Goal: Task Accomplishment & Management: Manage account settings

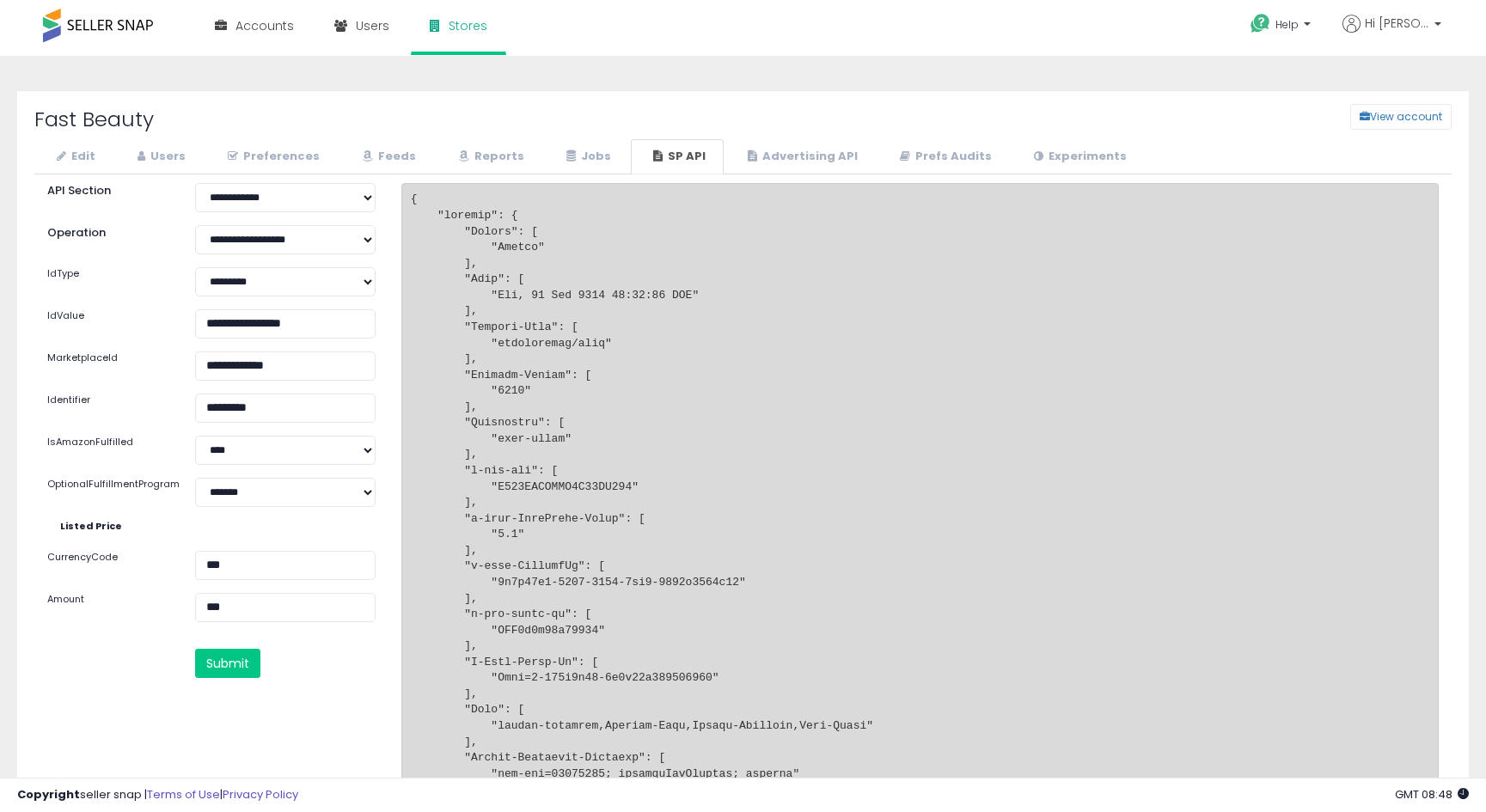
select select "**********"
click at [149, 155] on link "Users" at bounding box center [159, 157] width 88 height 35
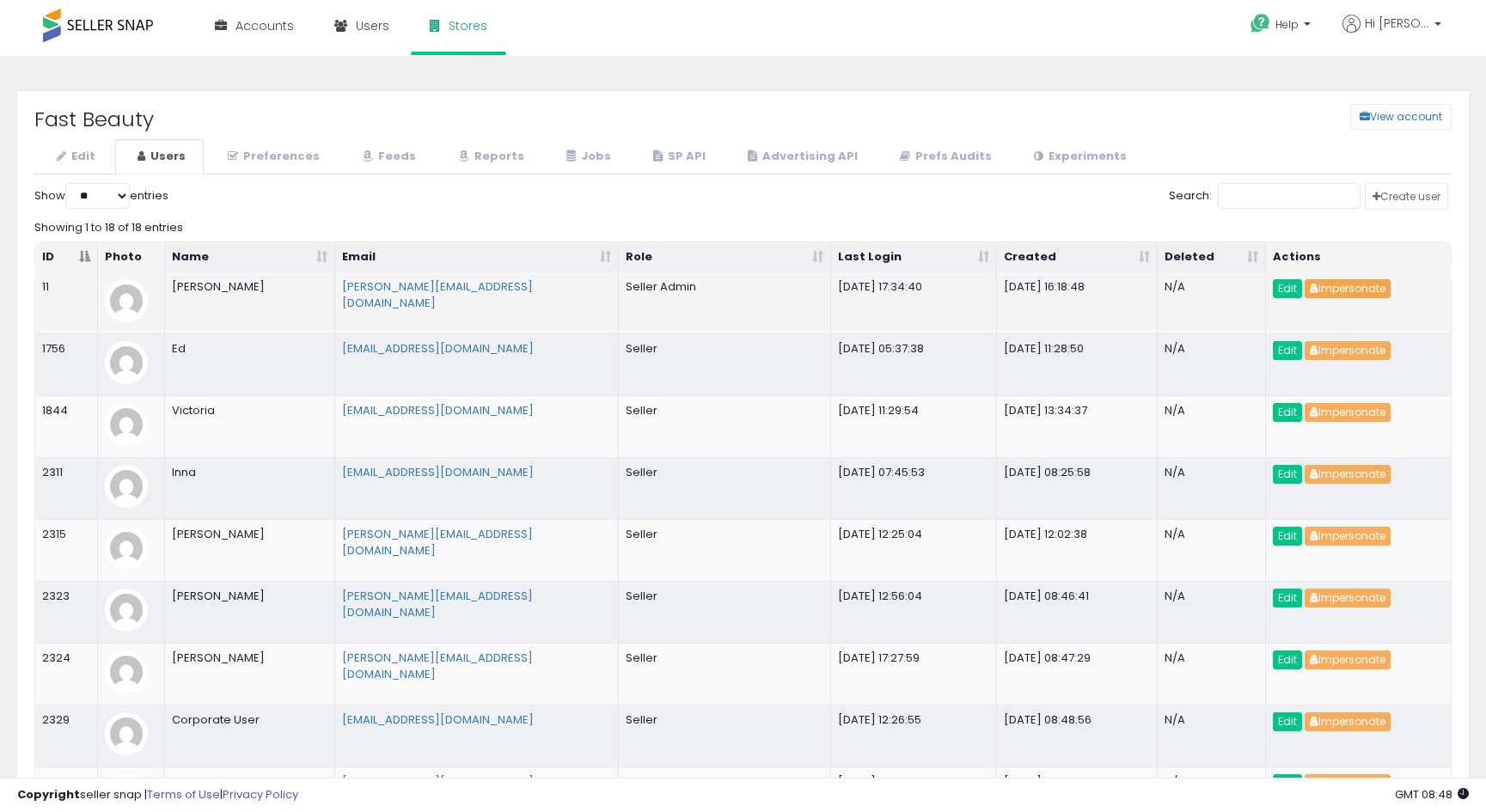
click at [1350, 294] on button "Impersonate" at bounding box center [1348, 288] width 86 height 19
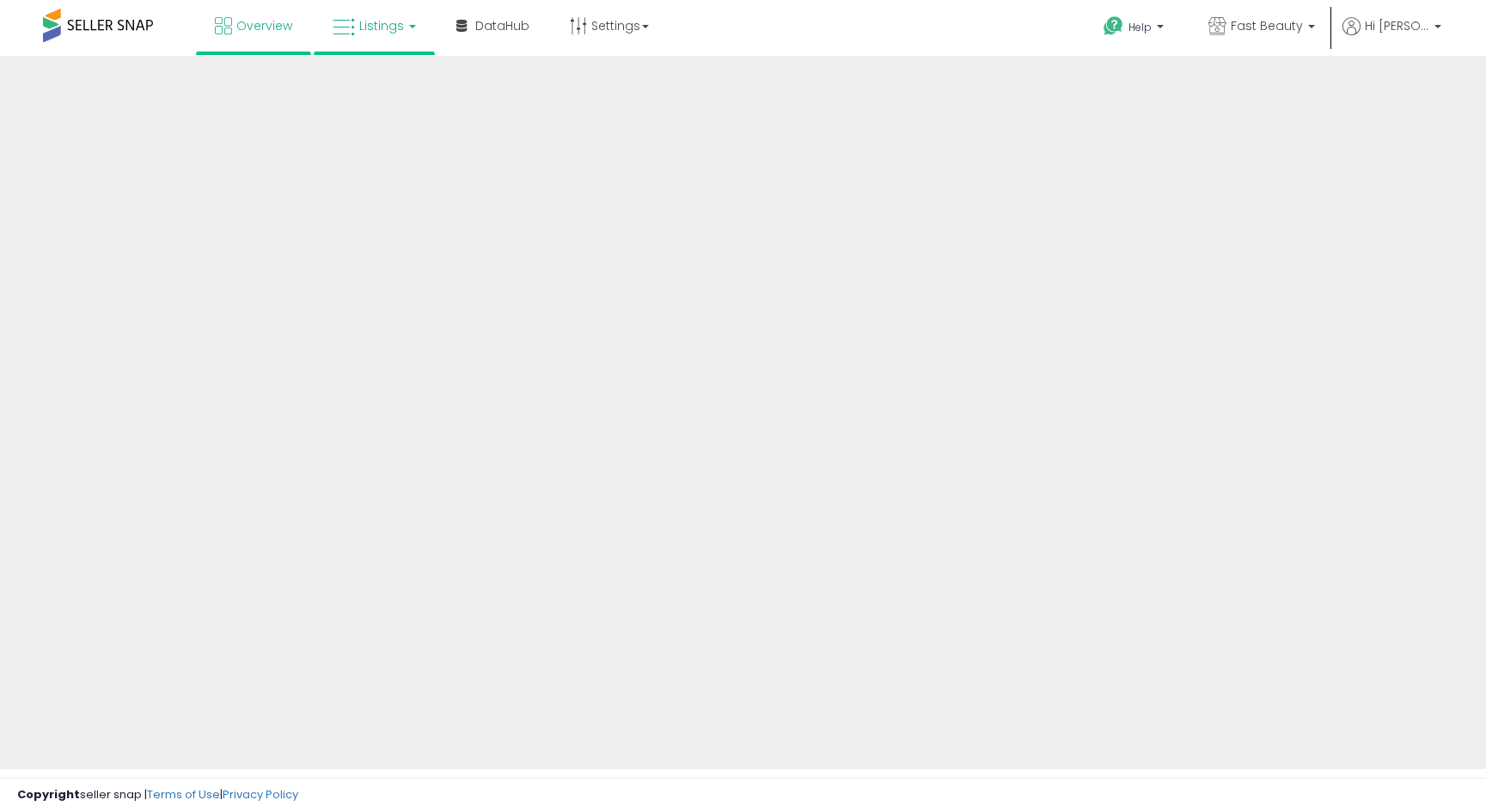
click at [388, 28] on span "Listings" at bounding box center [382, 26] width 45 height 18
click at [386, 34] on link "Listings" at bounding box center [374, 25] width 109 height 52
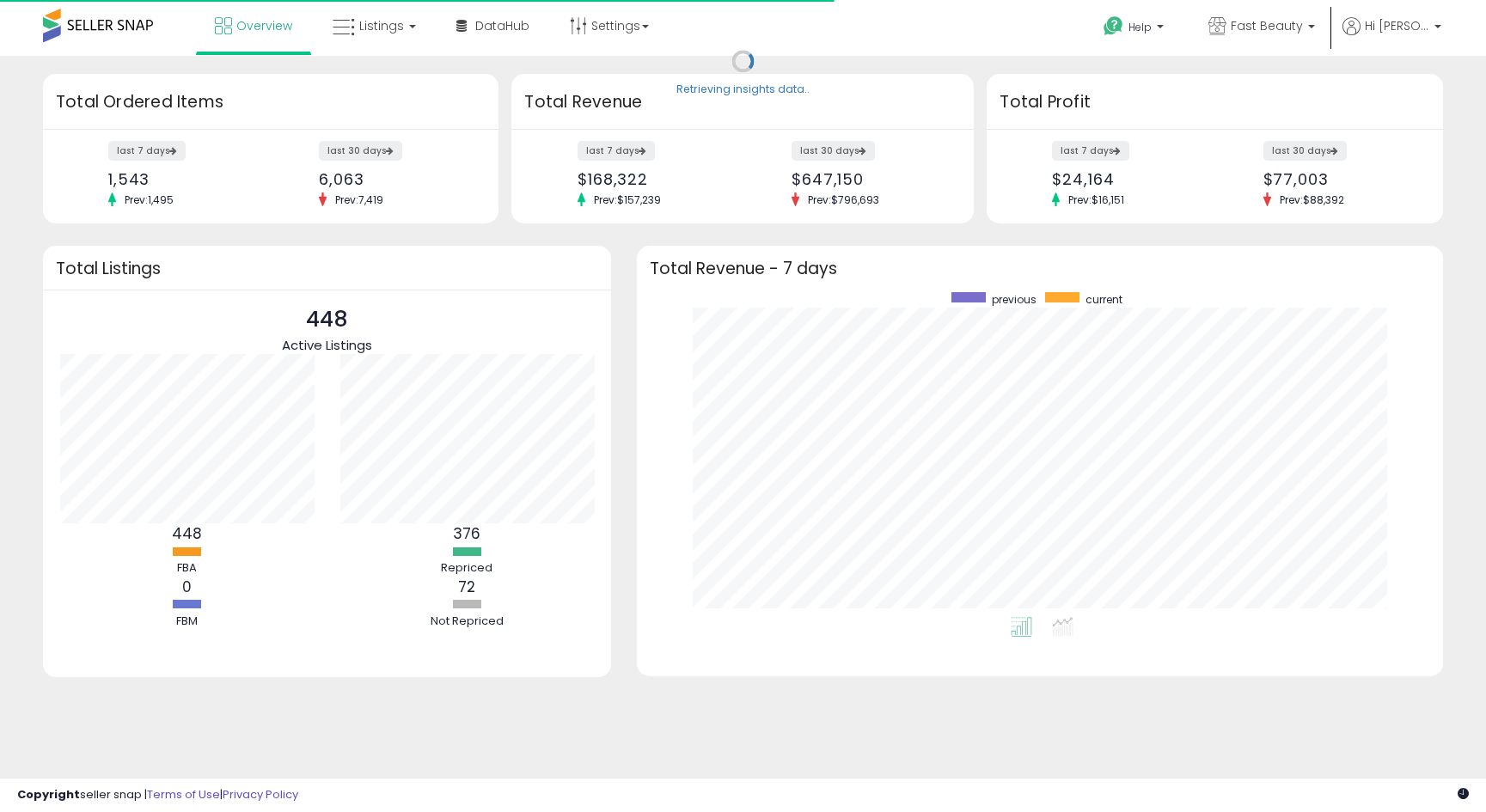
scroll to position [325, 772]
click at [391, 34] on link "Listings" at bounding box center [374, 25] width 109 height 52
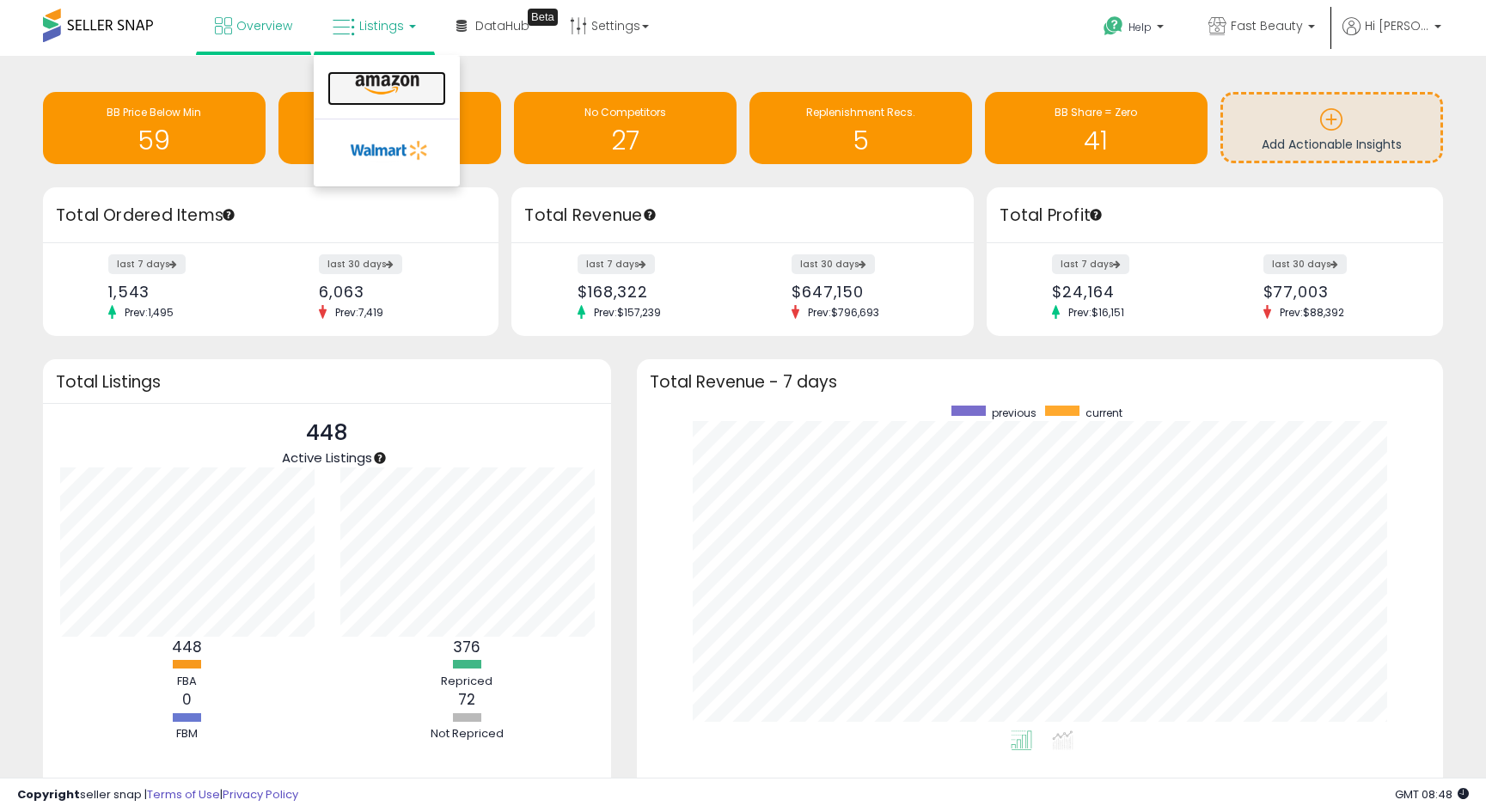
click at [389, 83] on icon at bounding box center [387, 84] width 75 height 23
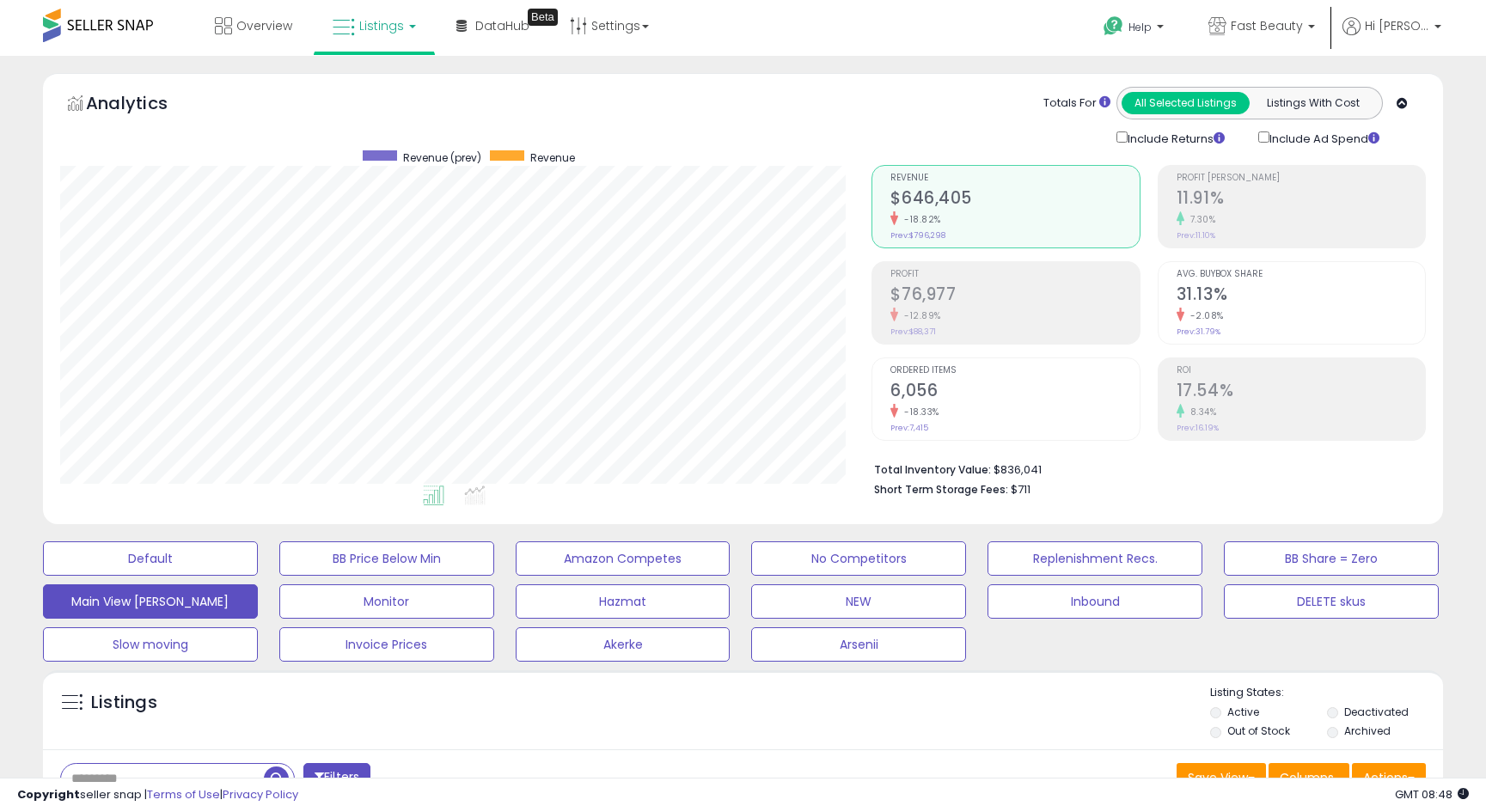
scroll to position [352, 812]
click at [1360, 26] on icon at bounding box center [1351, 26] width 18 height 18
click at [1331, 183] on link "Stop impersonating" at bounding box center [1368, 181] width 112 height 17
